Goal: Task Accomplishment & Management: Manage account settings

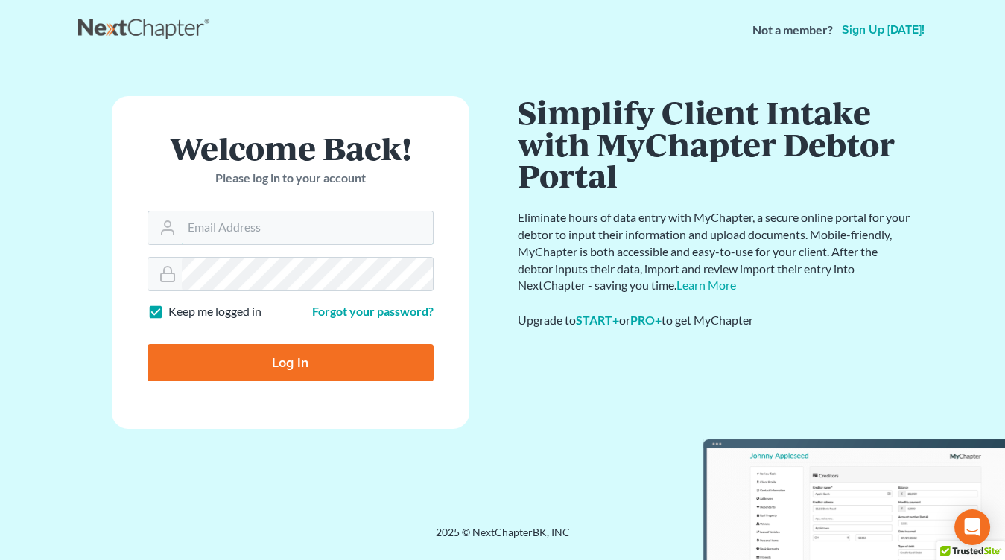
type input "[EMAIL_ADDRESS][DOMAIN_NAME]"
click at [275, 364] on input "Log In" at bounding box center [291, 362] width 286 height 37
type input "Thinking..."
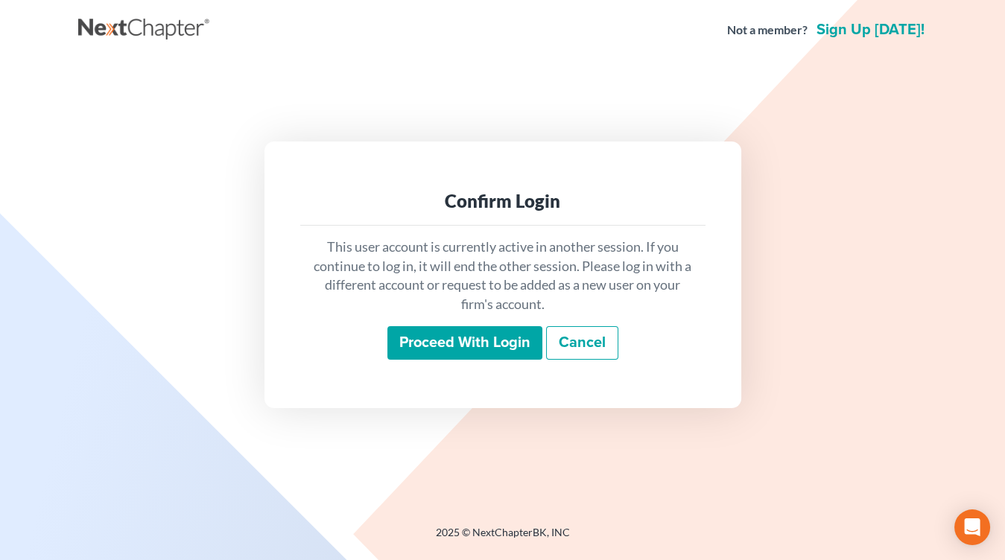
drag, startPoint x: 449, startPoint y: 345, endPoint x: 432, endPoint y: 350, distance: 17.9
click at [449, 345] on input "Proceed with login" at bounding box center [464, 343] width 155 height 34
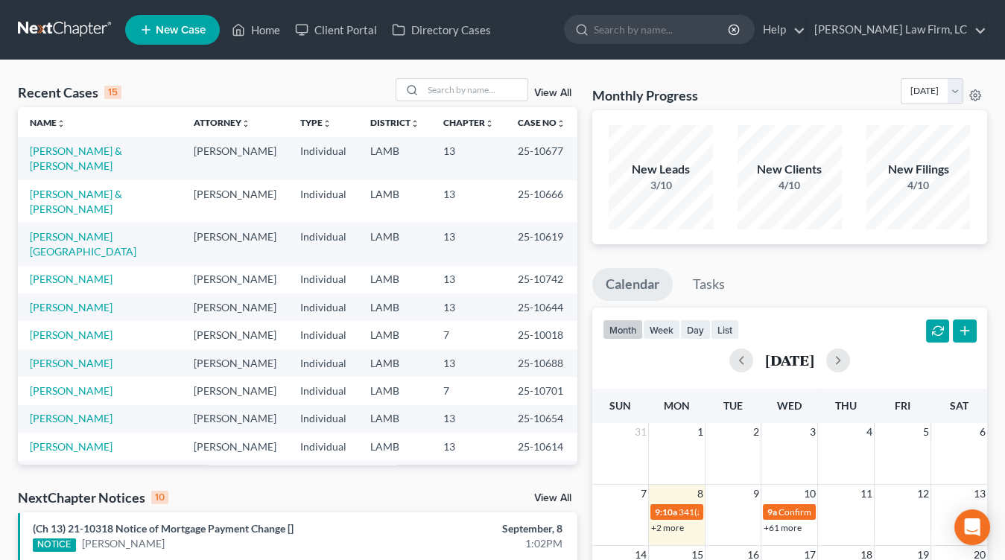
click at [56, 15] on nav "Home New Case Client Portal Directory Cases Dickson Law Firm, LC mdd@dicksonlaw…" at bounding box center [502, 30] width 1005 height 60
drag, startPoint x: 55, startPoint y: 21, endPoint x: 935, endPoint y: 317, distance: 928.4
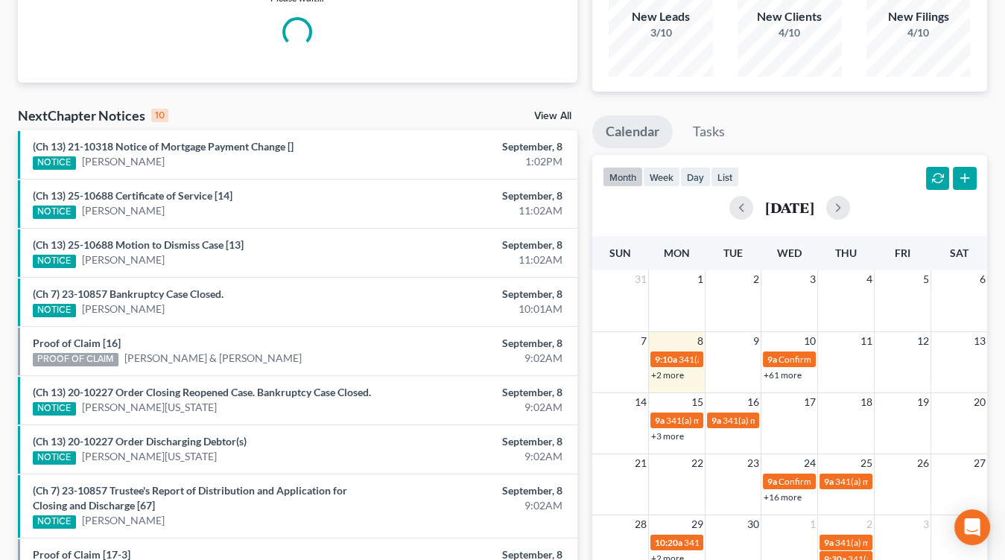
scroll to position [154, 0]
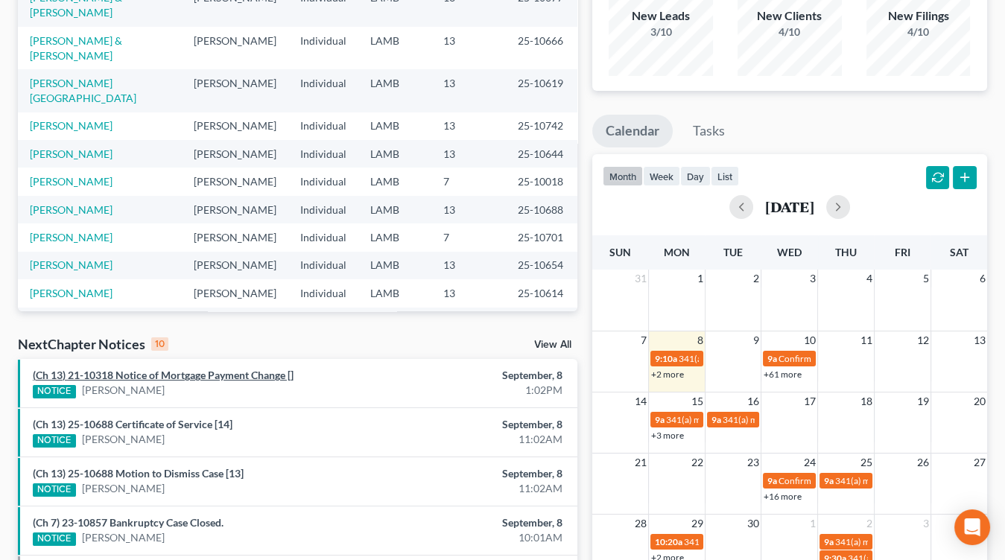
click at [260, 369] on link "(Ch 13) 21-10318 Notice of Mortgage Payment Change []" at bounding box center [163, 375] width 261 height 13
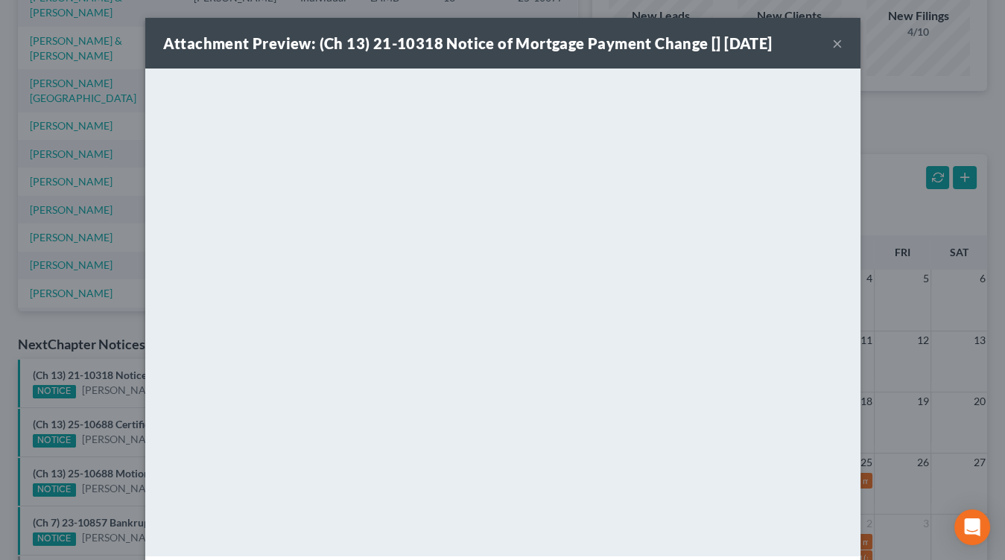
scroll to position [62, 0]
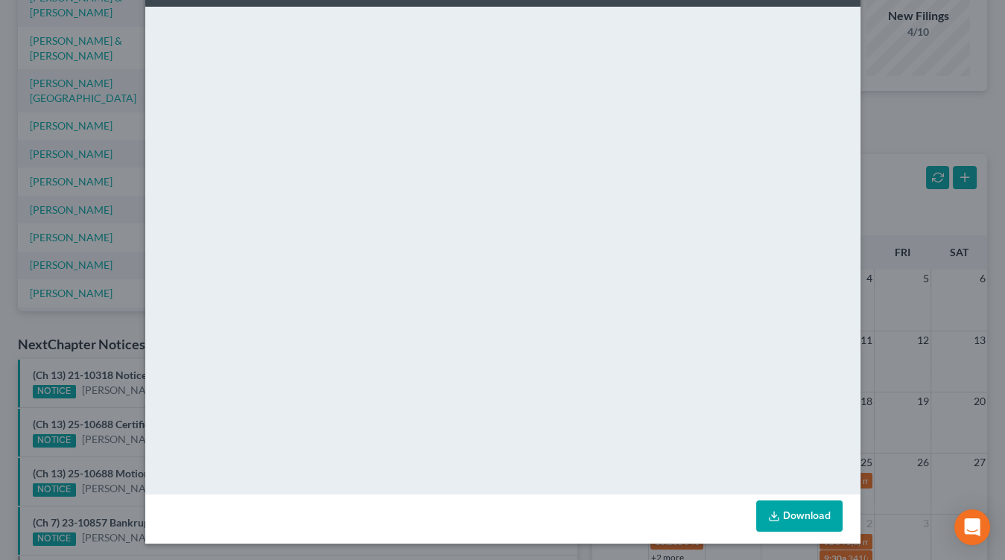
click at [116, 273] on div "Attachment Preview: (Ch 13) 21-10318 Notice of Mortgage Payment Change [] 09/08…" at bounding box center [502, 280] width 1005 height 560
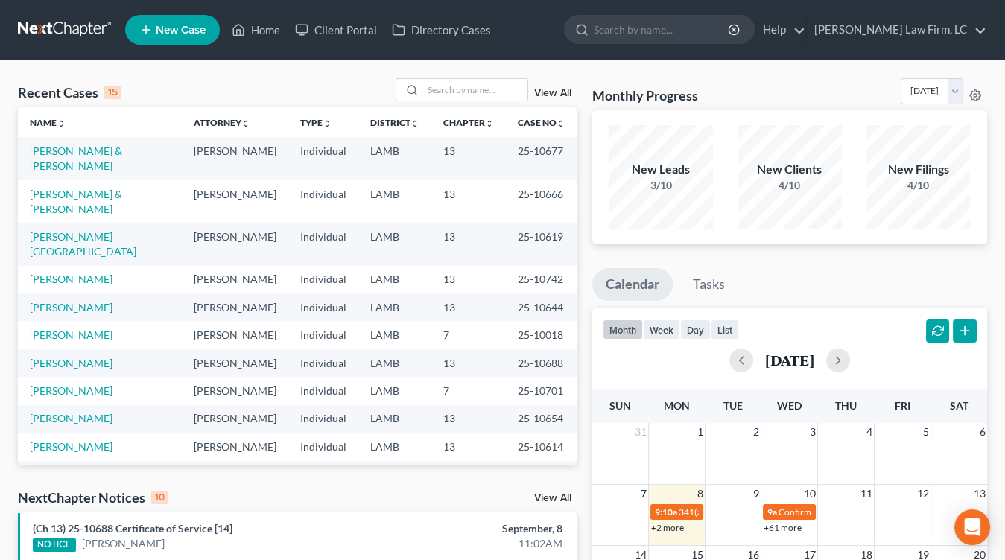
drag, startPoint x: 91, startPoint y: 48, endPoint x: 89, endPoint y: 35, distance: 12.9
click at [90, 48] on nav "Home New Case Client Portal Directory Cases Dickson Law Firm, LC mdd@dicksonlaw…" at bounding box center [502, 30] width 1005 height 60
click at [89, 34] on link at bounding box center [65, 29] width 95 height 27
click at [74, 26] on link at bounding box center [65, 29] width 95 height 27
click at [77, 35] on link at bounding box center [65, 29] width 95 height 27
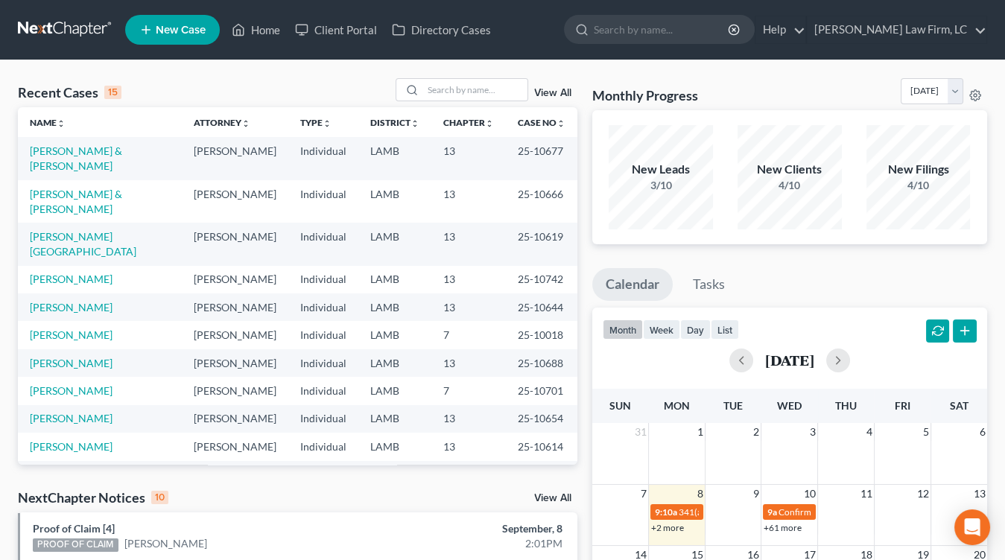
click at [562, 223] on td "25-10619" at bounding box center [542, 244] width 72 height 42
click at [63, 18] on link at bounding box center [65, 29] width 95 height 27
click at [525, 405] on td "25-10654" at bounding box center [542, 419] width 72 height 28
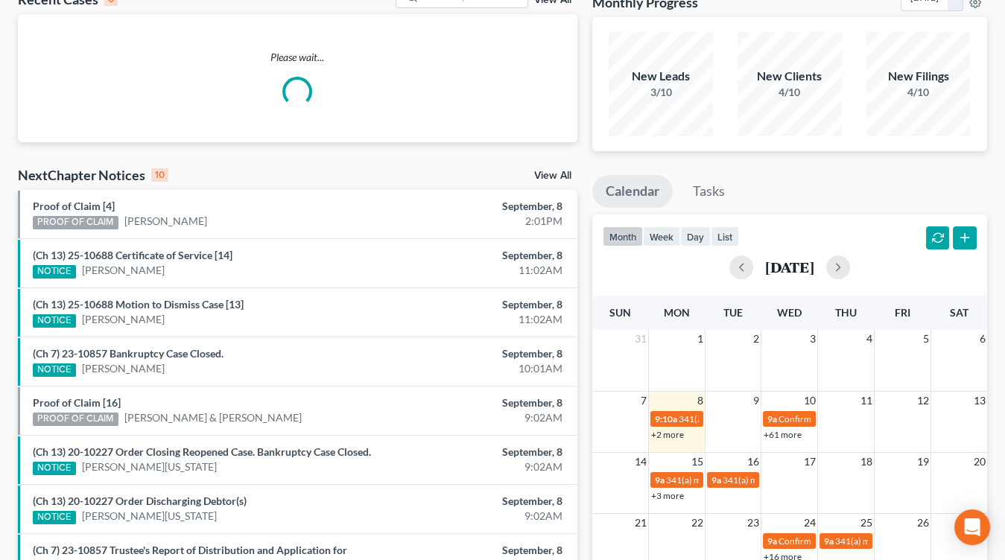
scroll to position [98, 0]
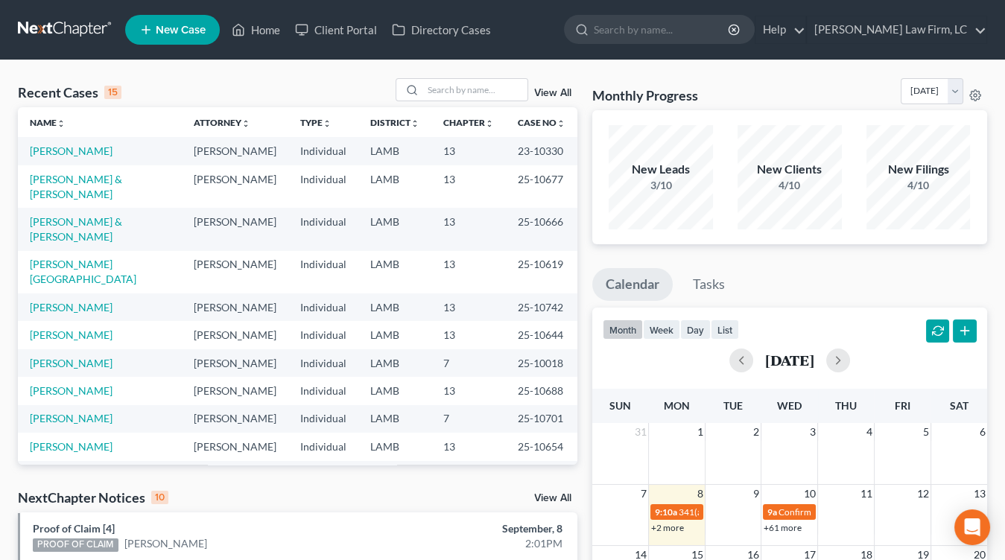
click at [85, 30] on link at bounding box center [65, 29] width 95 height 27
